Goal: Check status: Check status

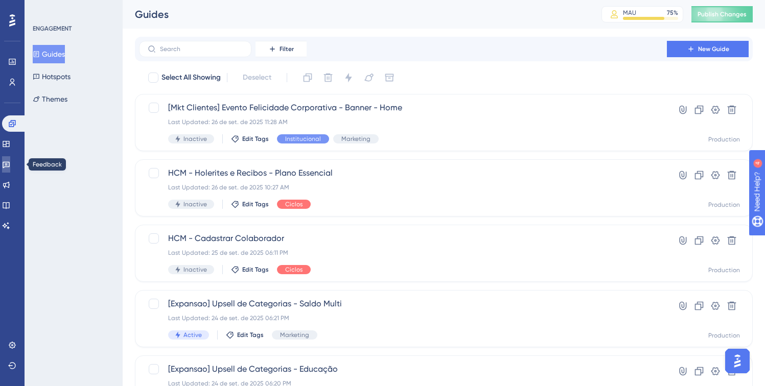
click at [8, 163] on link at bounding box center [6, 164] width 8 height 16
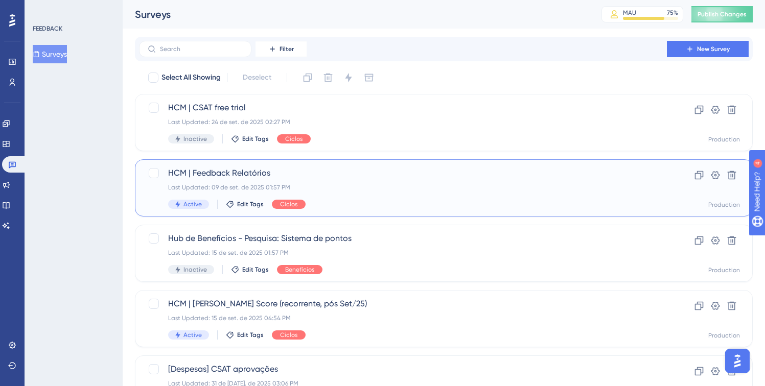
click at [345, 183] on div "HCM | Feedback Relatórios Last Updated: 09 de set. de 2025 01:57 PM Active Edit…" at bounding box center [403, 188] width 470 height 42
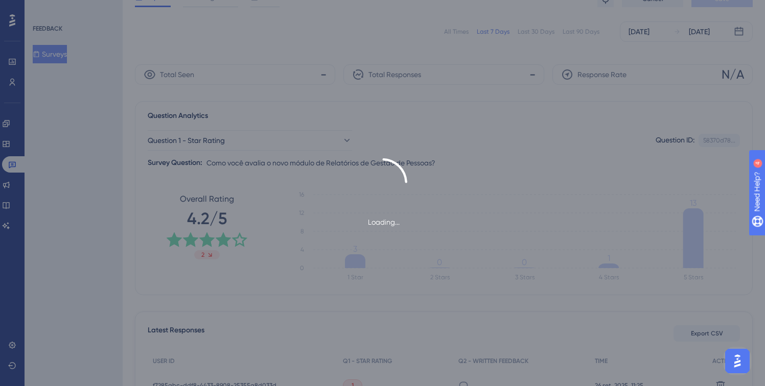
scroll to position [194, 0]
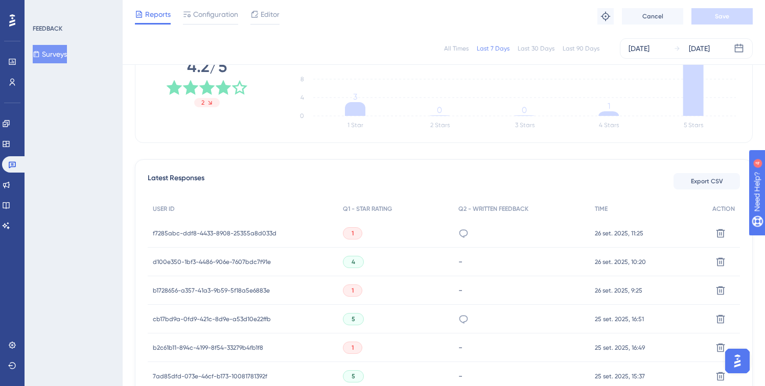
click at [221, 232] on span "f7285abc-ddf8-4433-8908-25355a8d033d" at bounding box center [215, 234] width 124 height 8
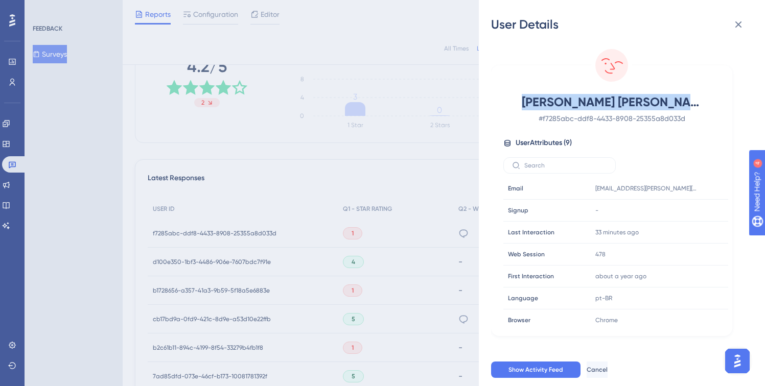
drag, startPoint x: 694, startPoint y: 100, endPoint x: 535, endPoint y: 96, distance: 158.5
click at [535, 96] on span "[PERSON_NAME] [PERSON_NAME] Lima" at bounding box center [612, 102] width 180 height 16
copy span "[PERSON_NAME] [PERSON_NAME] Lima"
click at [635, 98] on span "[PERSON_NAME] [PERSON_NAME] Lima" at bounding box center [612, 102] width 180 height 16
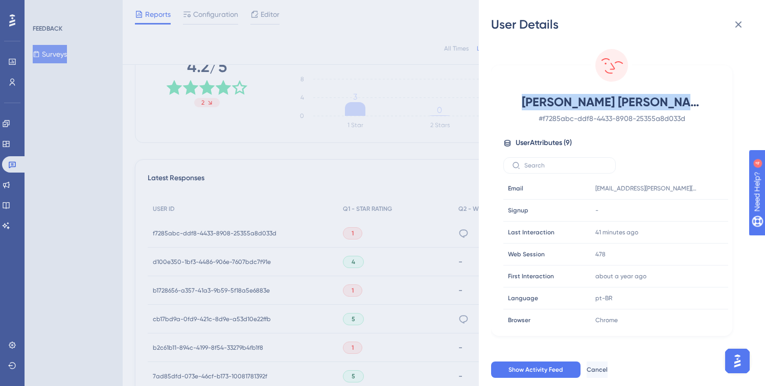
click at [635, 98] on span "[PERSON_NAME] [PERSON_NAME] Lima" at bounding box center [612, 102] width 180 height 16
copy span "[PERSON_NAME] [PERSON_NAME] Lima"
click at [419, 236] on div "User Details [PERSON_NAME] [PERSON_NAME] Lima # f7285abc-ddf8-4433-8908-25355a8…" at bounding box center [382, 193] width 765 height 386
